Goal: Task Accomplishment & Management: Use online tool/utility

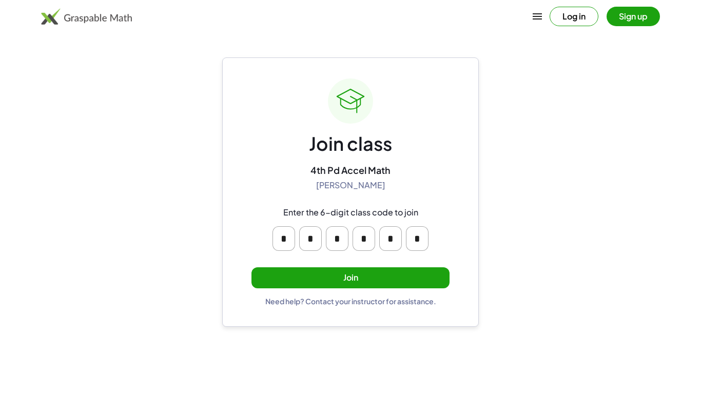
click at [312, 278] on button "Join" at bounding box center [351, 277] width 198 height 21
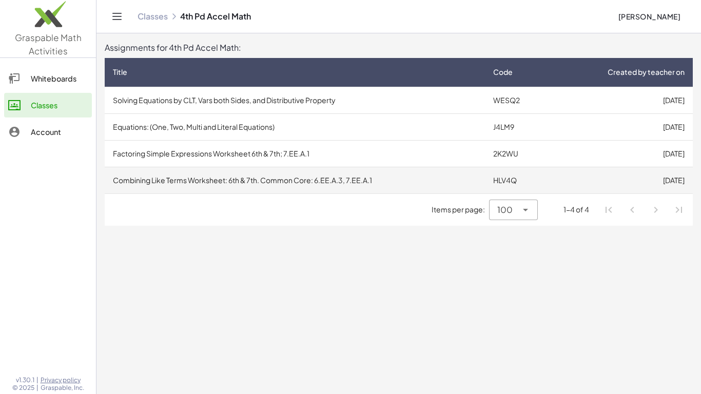
click at [242, 181] on td "Combining Like Terms Worksheet: 6th & 7th. Common Core: 6.EE.A.3, 7.EE.A.1" at bounding box center [295, 180] width 380 height 27
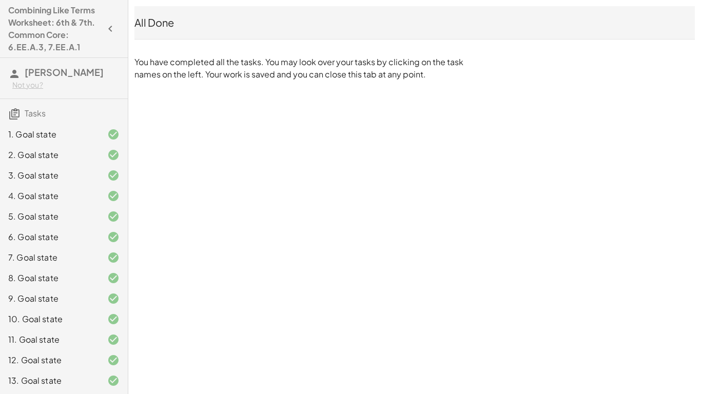
click at [155, 17] on div "All Done" at bounding box center [414, 22] width 561 height 14
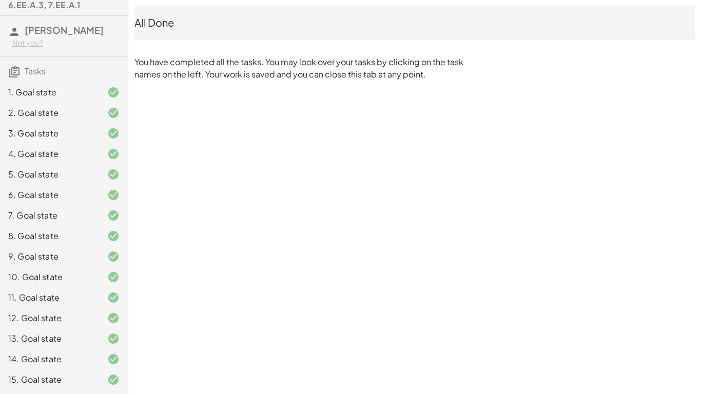
click at [25, 69] on span "Tasks" at bounding box center [35, 71] width 21 height 11
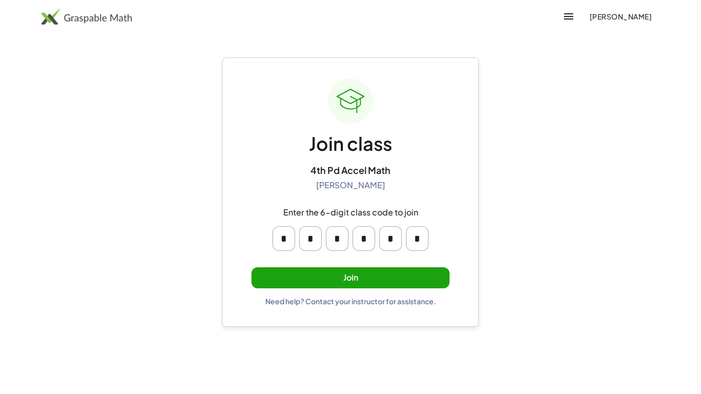
click at [350, 282] on button "Join" at bounding box center [351, 277] width 198 height 21
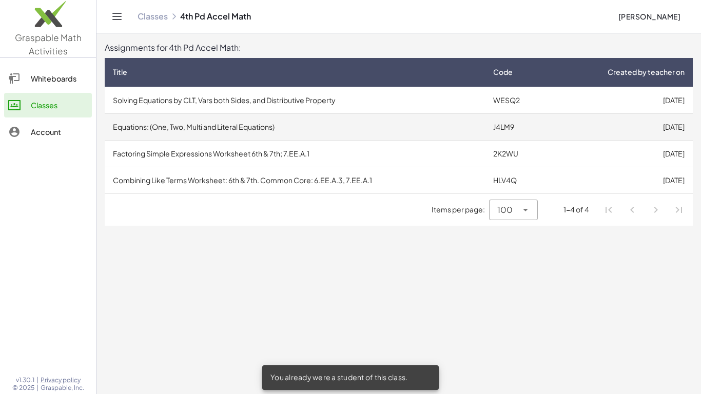
click at [225, 121] on td "Equations: (One, Two, Multi and Literal Equations)" at bounding box center [295, 126] width 380 height 27
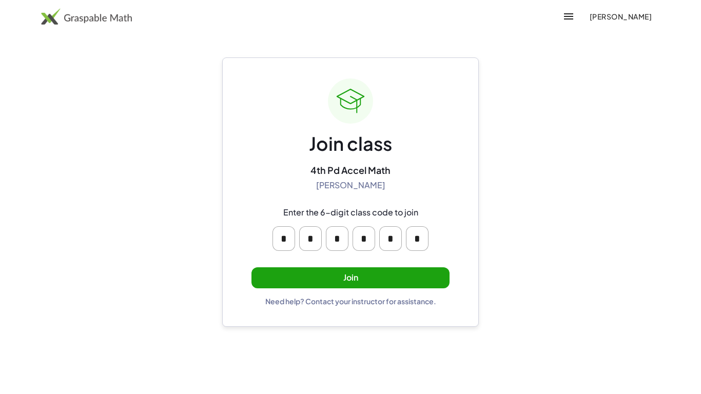
click at [297, 277] on button "Join" at bounding box center [351, 277] width 198 height 21
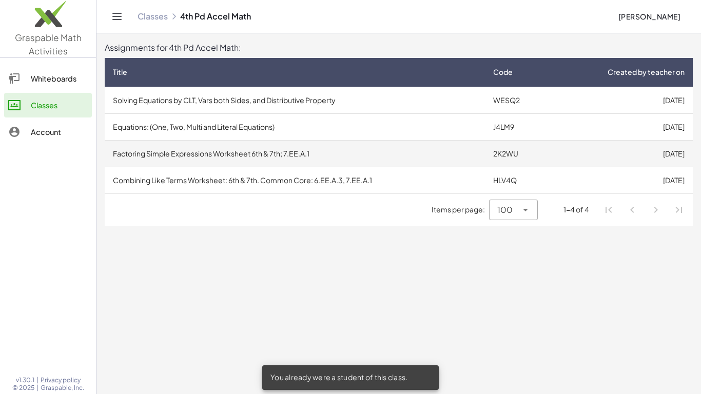
click at [287, 155] on td "Factoring Simple Expressions Worksheet 6th & 7th; 7.EE.A.1" at bounding box center [295, 153] width 380 height 27
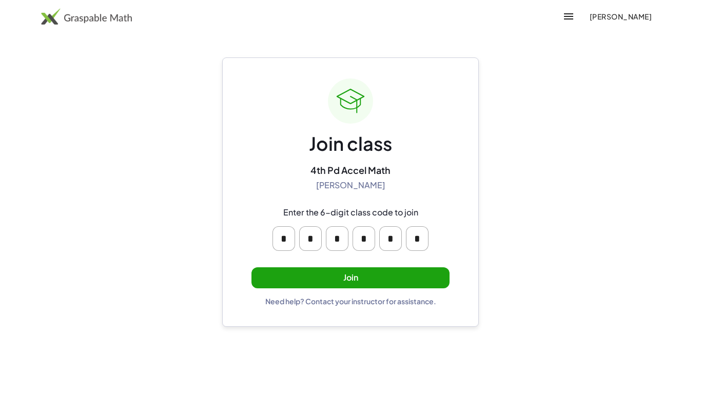
click at [358, 279] on button "Join" at bounding box center [351, 277] width 198 height 21
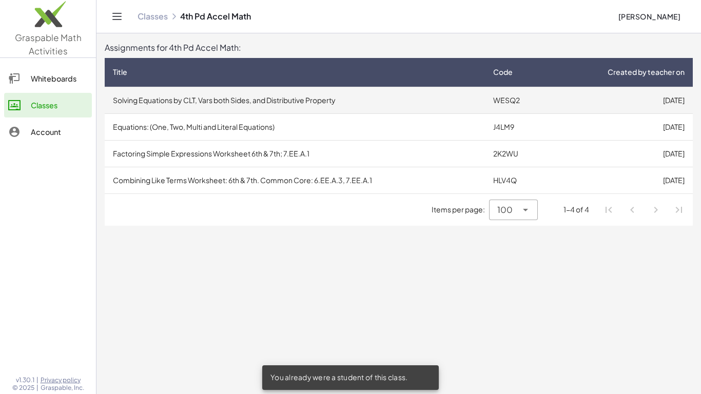
click at [214, 94] on td "Solving Equations by CLT, Vars both Sides, and Distributive Property" at bounding box center [295, 100] width 380 height 27
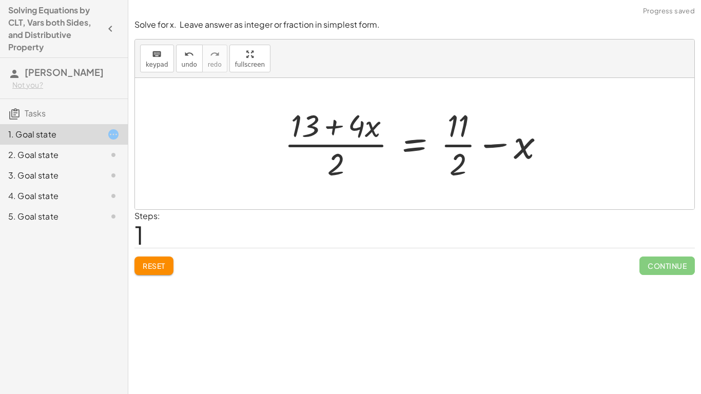
click at [165, 268] on span "Reset" at bounding box center [154, 265] width 23 height 9
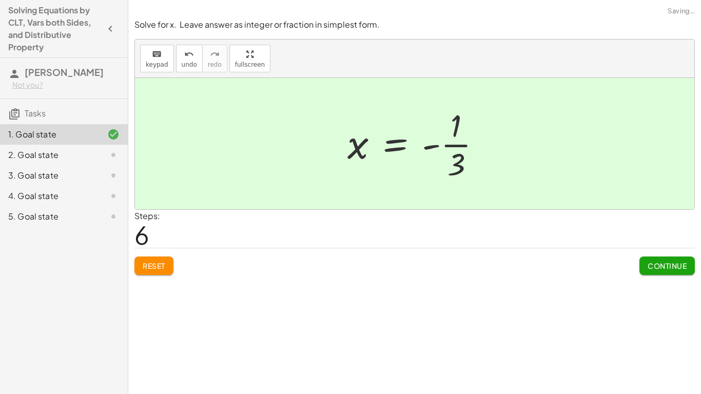
click at [624, 248] on div "Reset Continue" at bounding box center [414, 261] width 561 height 27
click at [665, 270] on span "Continue" at bounding box center [667, 265] width 39 height 9
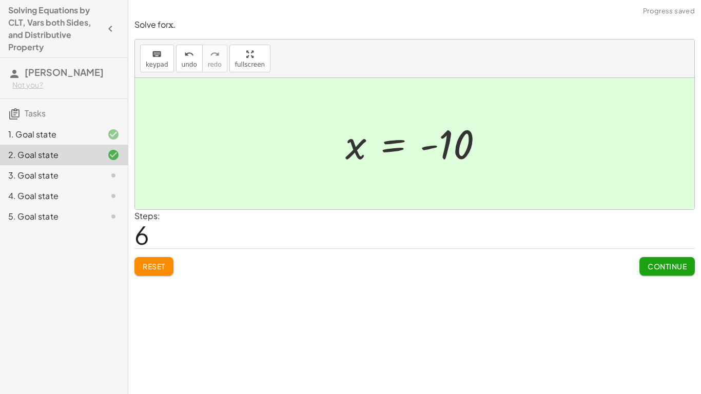
click at [670, 271] on button "Continue" at bounding box center [667, 266] width 55 height 18
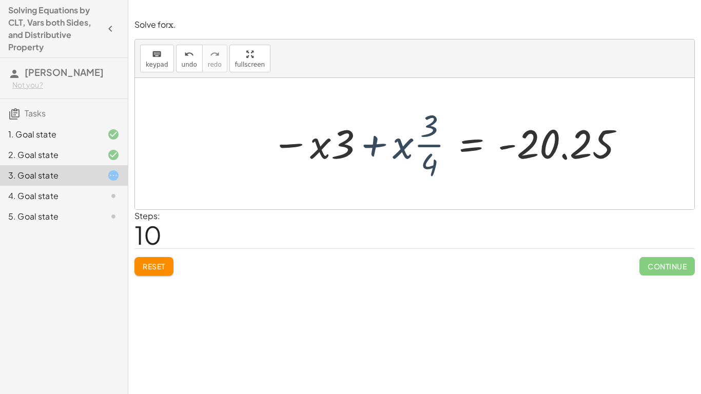
click at [167, 269] on button "Reset" at bounding box center [153, 266] width 39 height 18
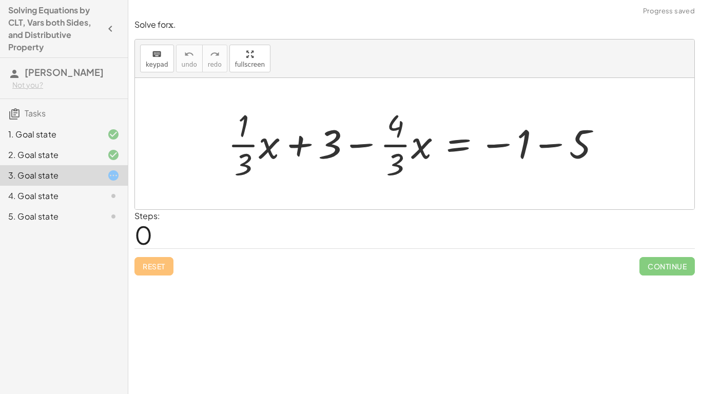
click at [162, 262] on div "Reset Continue" at bounding box center [414, 261] width 561 height 27
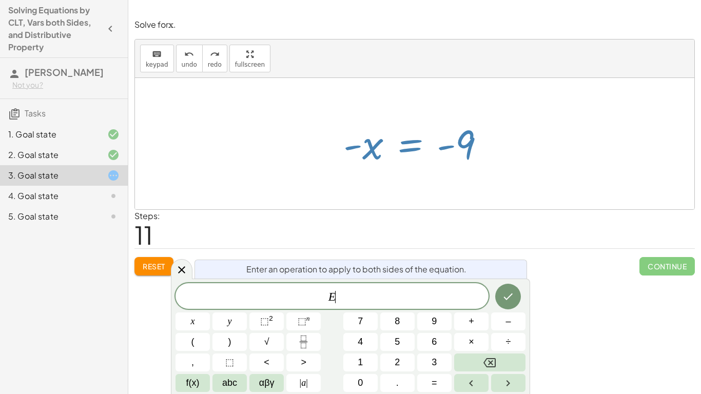
scroll to position [1, 0]
click at [503, 342] on button "÷" at bounding box center [508, 342] width 34 height 18
click at [505, 330] on button "–" at bounding box center [508, 322] width 34 height 18
click at [372, 360] on button "1" at bounding box center [360, 363] width 34 height 18
click at [512, 291] on icon "Done" at bounding box center [508, 297] width 12 height 12
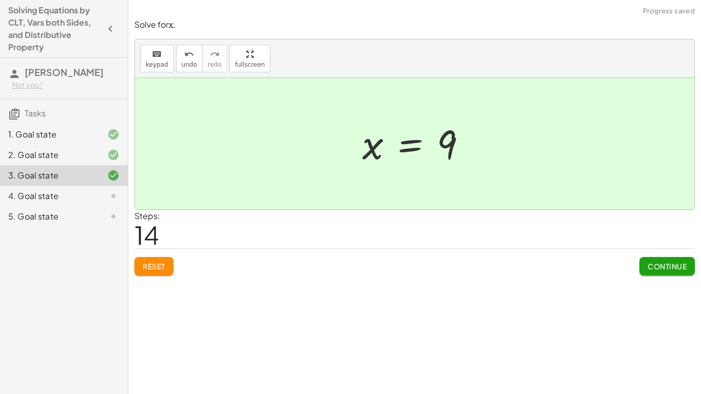
click at [669, 271] on span "Continue" at bounding box center [667, 266] width 39 height 9
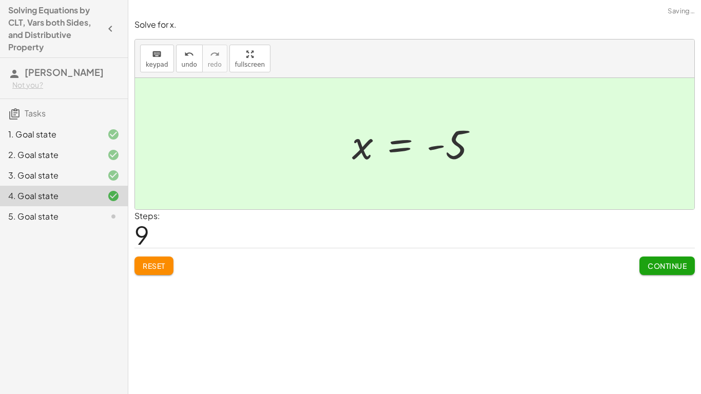
click at [652, 262] on span "Continue" at bounding box center [667, 265] width 39 height 9
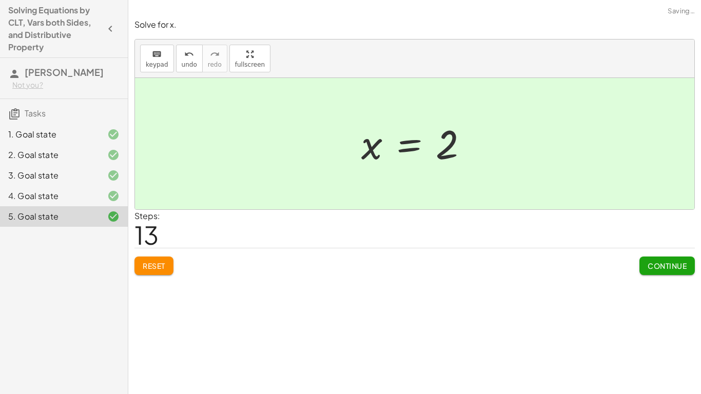
click at [679, 274] on button "Continue" at bounding box center [667, 266] width 55 height 18
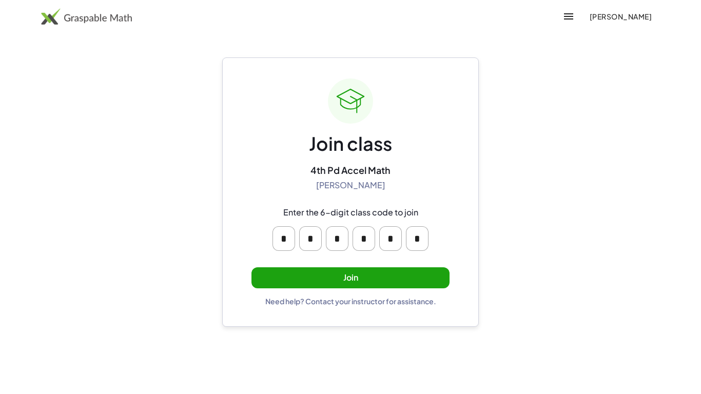
click at [333, 287] on button "Join" at bounding box center [351, 277] width 198 height 21
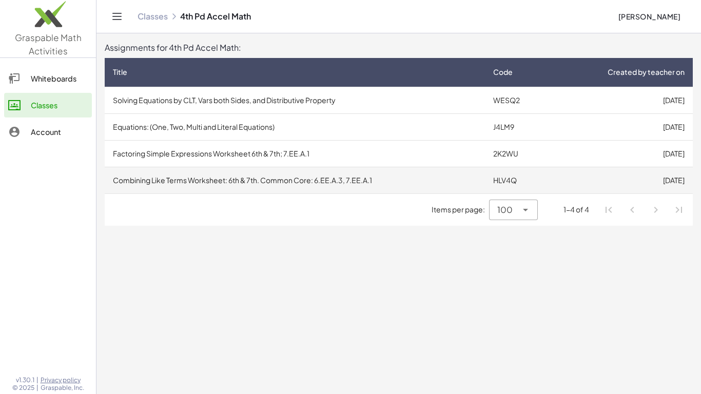
click at [229, 176] on td "Combining Like Terms Worksheet: 6th & 7th. Common Core: 6.EE.A.3, 7.EE.A.1" at bounding box center [295, 180] width 380 height 27
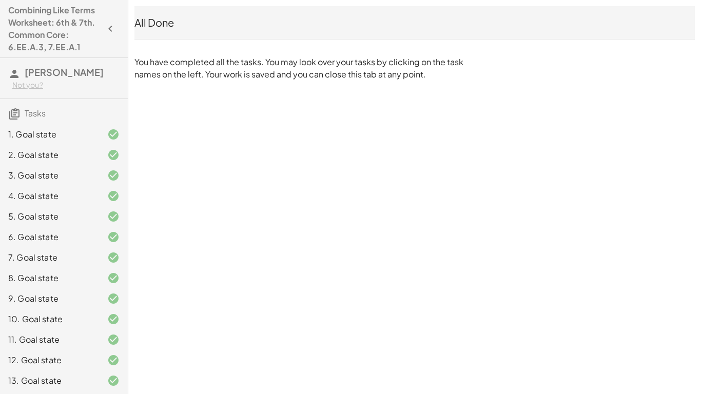
scroll to position [42, 0]
